Goal: Information Seeking & Learning: Learn about a topic

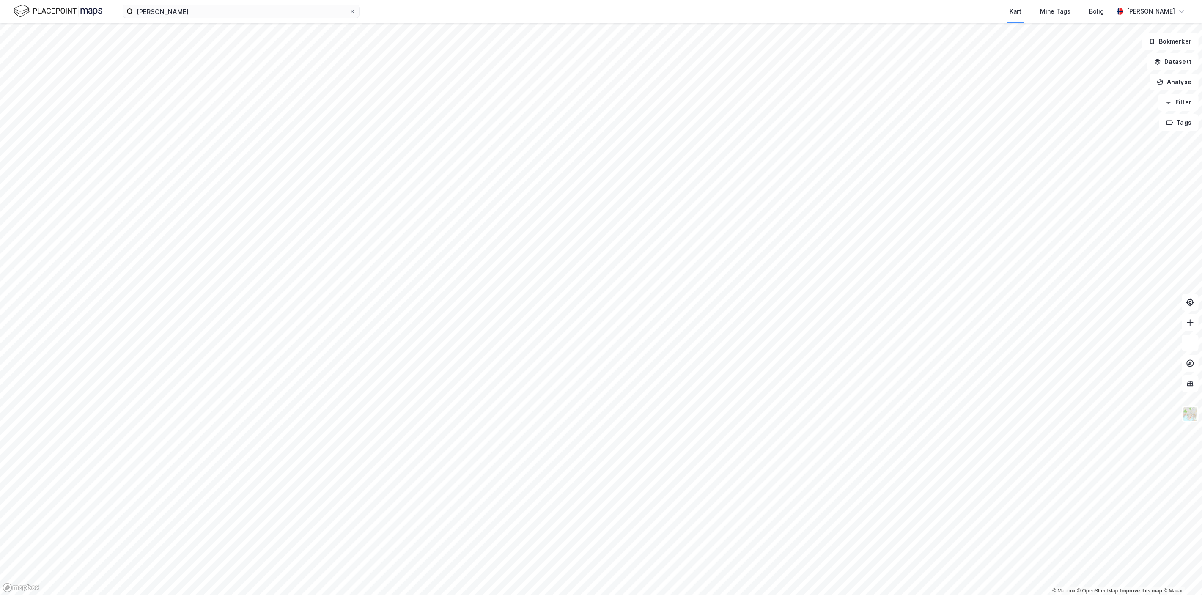
click at [679, 7] on div "[PERSON_NAME] Kart Mine Tags Bolig [PERSON_NAME] © Mapbox © OpenStreetMap Impro…" at bounding box center [601, 297] width 1202 height 595
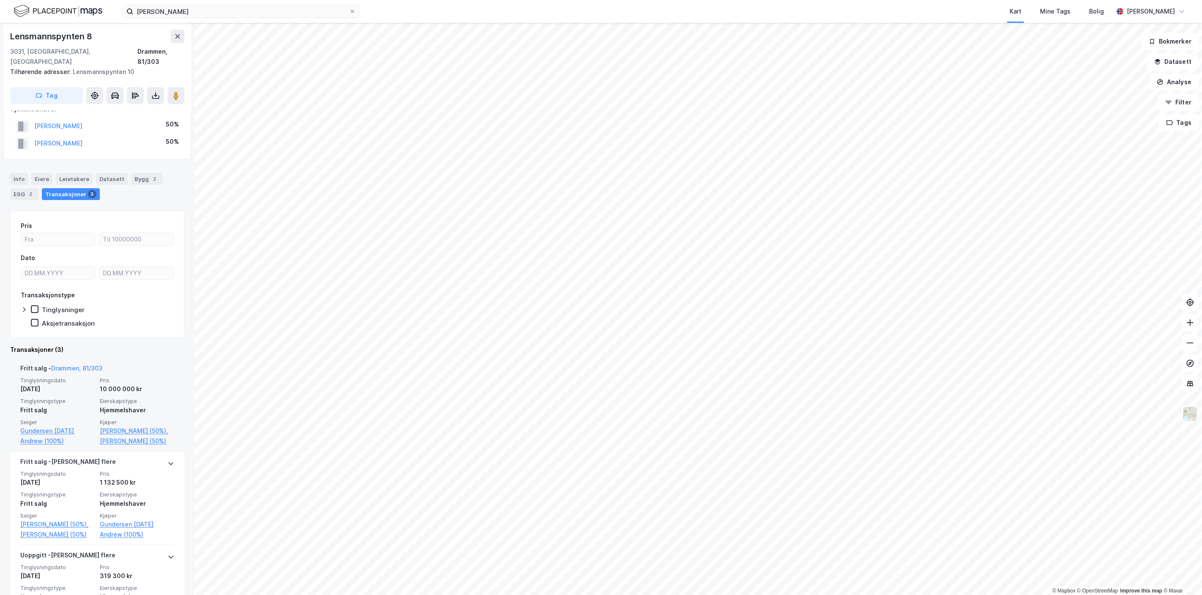
scroll to position [47, 0]
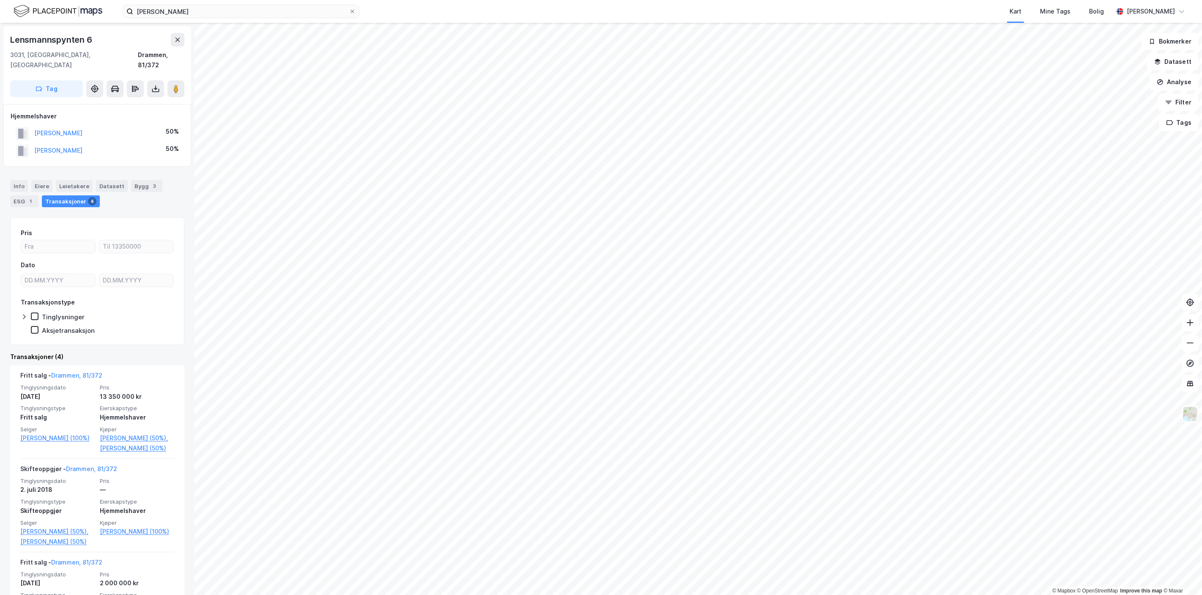
scroll to position [184, 0]
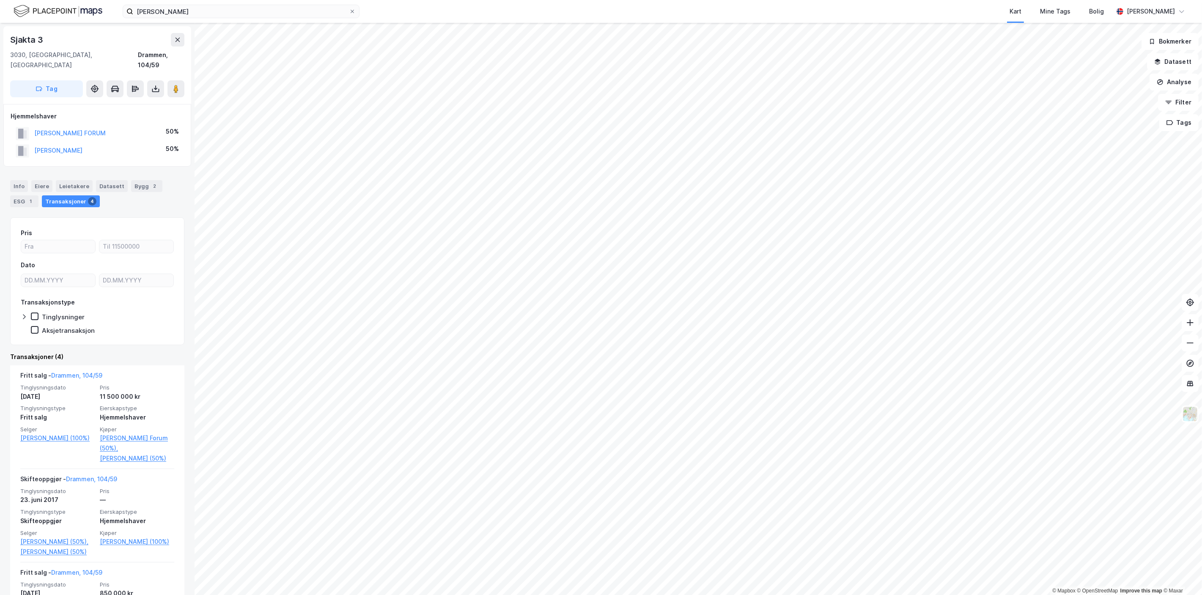
click at [636, 595] on html "[PERSON_NAME] Kart Mine Tags Bolig [PERSON_NAME] © Mapbox © OpenStreetMap Impro…" at bounding box center [601, 297] width 1202 height 595
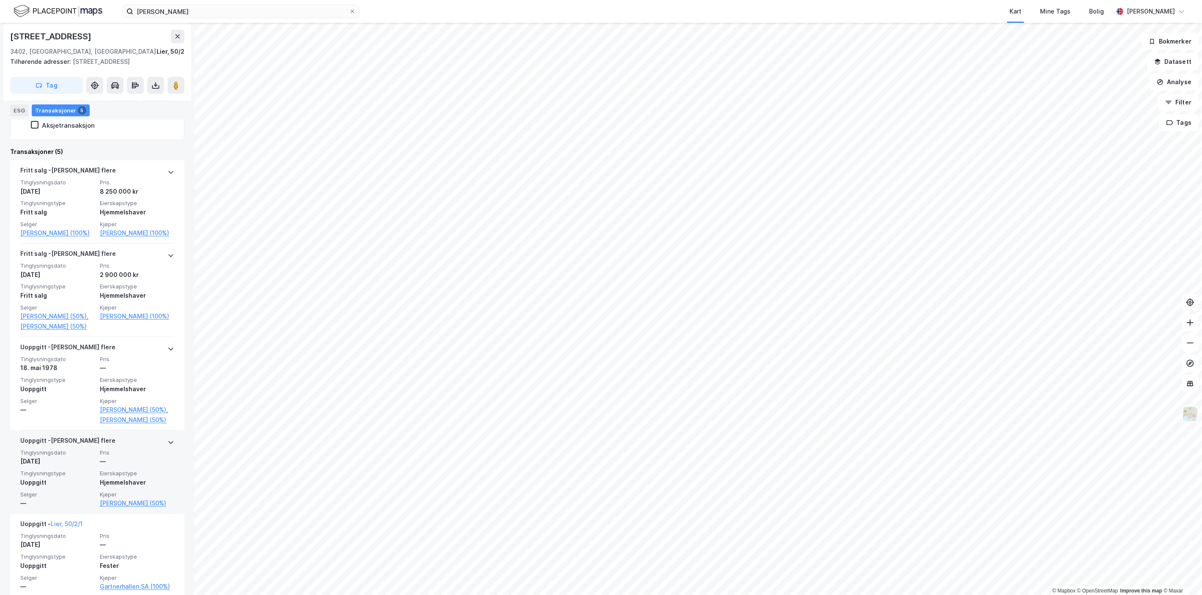
scroll to position [209, 0]
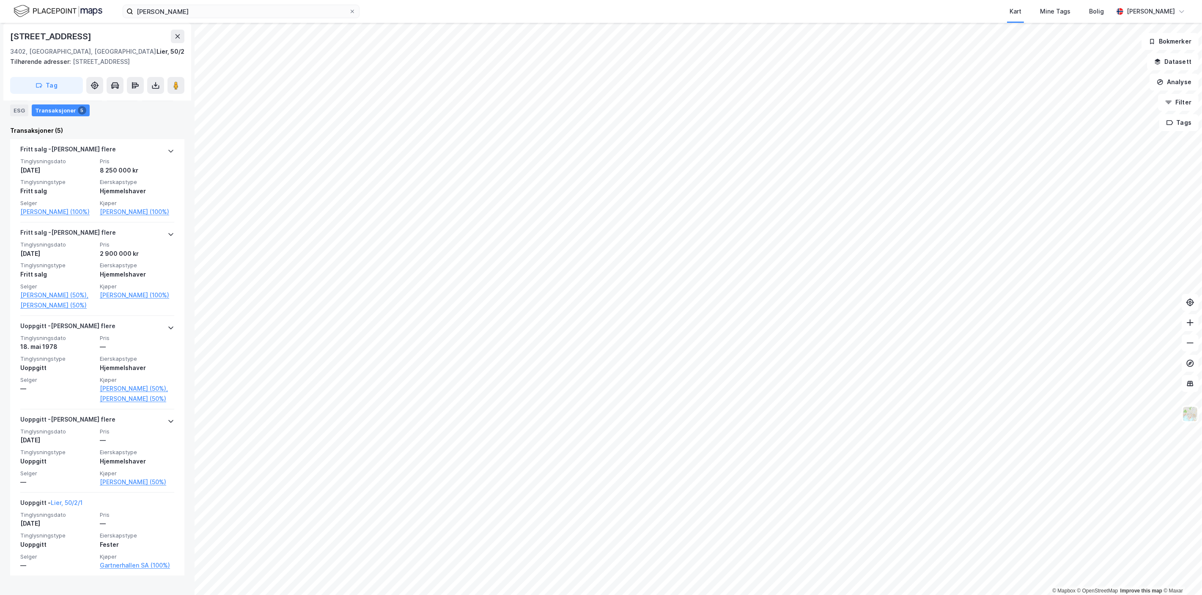
click at [544, 595] on html "[PERSON_NAME] Kart Mine Tags Bolig [PERSON_NAME] © Mapbox © OpenStreetMap Impro…" at bounding box center [601, 297] width 1202 height 595
click at [718, 595] on html "[PERSON_NAME] Kart Mine Tags Bolig [PERSON_NAME] © Mapbox © OpenStreetMap Impro…" at bounding box center [601, 297] width 1202 height 595
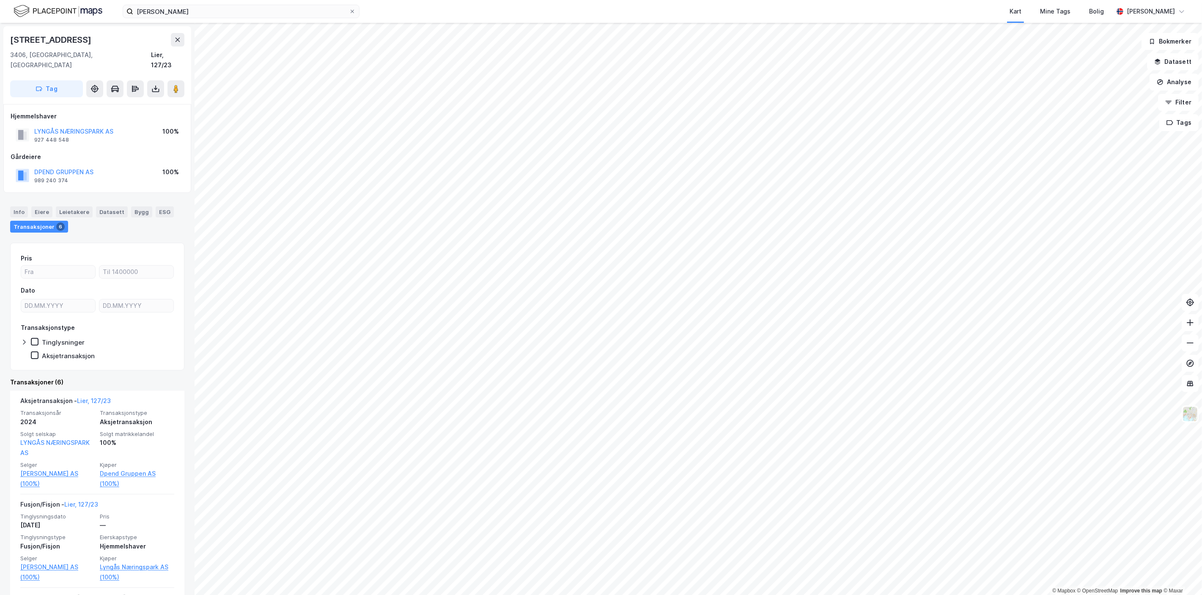
click at [744, 595] on html "[PERSON_NAME] Kart Mine Tags Bolig [PERSON_NAME] © Mapbox © OpenStreetMap Impro…" at bounding box center [601, 297] width 1202 height 595
click at [556, 595] on html "[PERSON_NAME] Kart Mine Tags Bolig [PERSON_NAME] © Mapbox © OpenStreetMap Impro…" at bounding box center [601, 297] width 1202 height 595
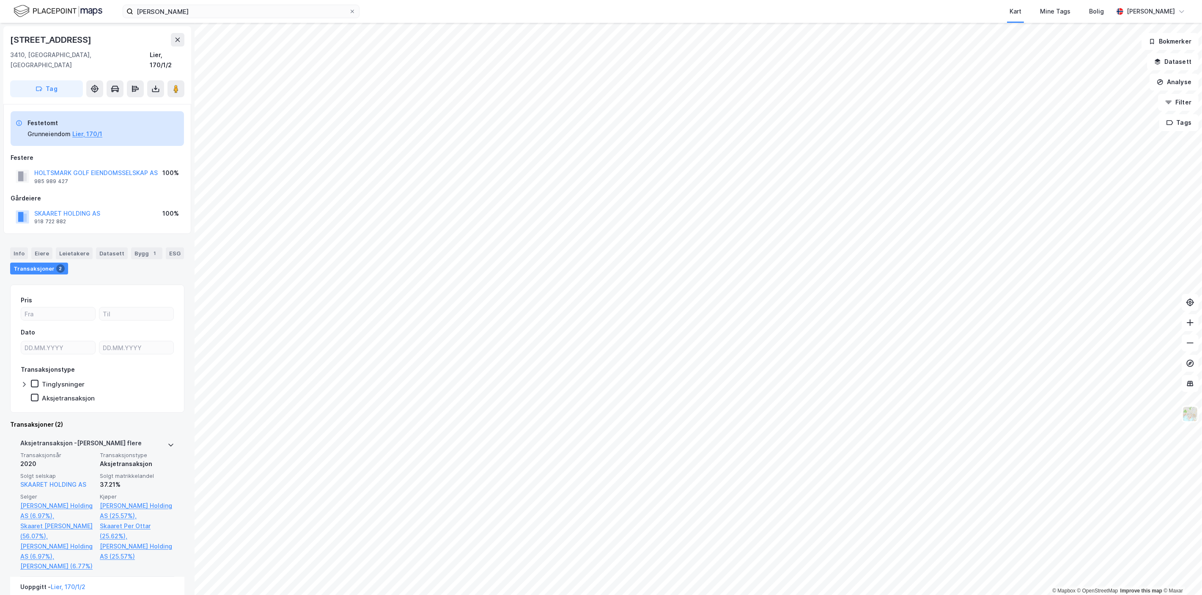
scroll to position [85, 0]
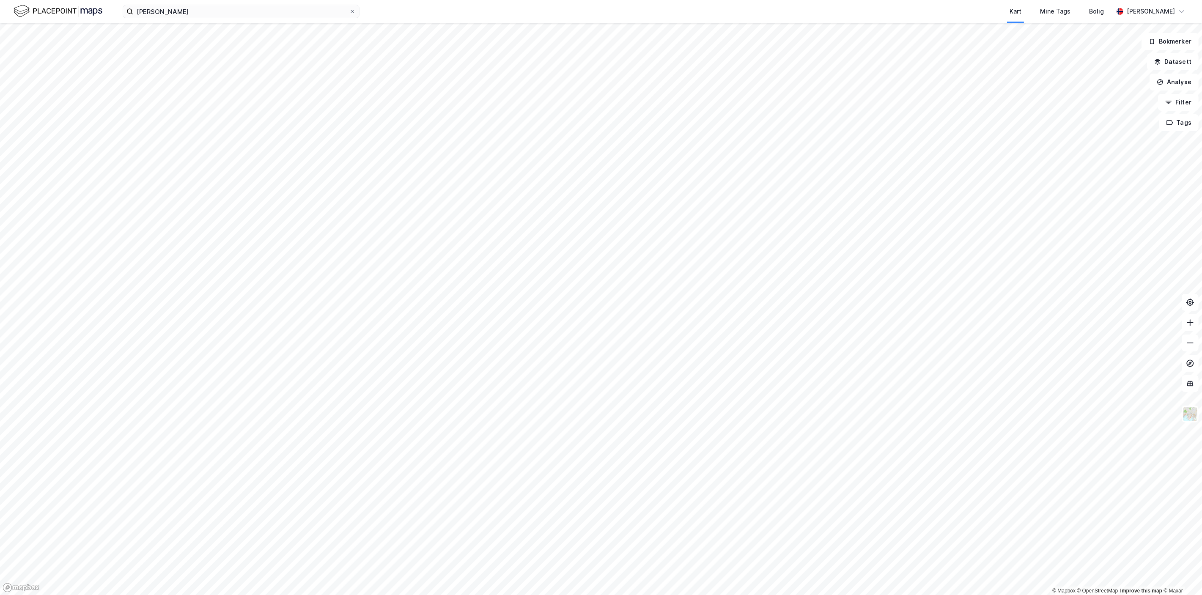
click at [552, 595] on html "[PERSON_NAME] Kart Mine Tags Bolig [PERSON_NAME] © Mapbox © OpenStreetMap Impro…" at bounding box center [601, 297] width 1202 height 595
